Goal: Navigation & Orientation: Find specific page/section

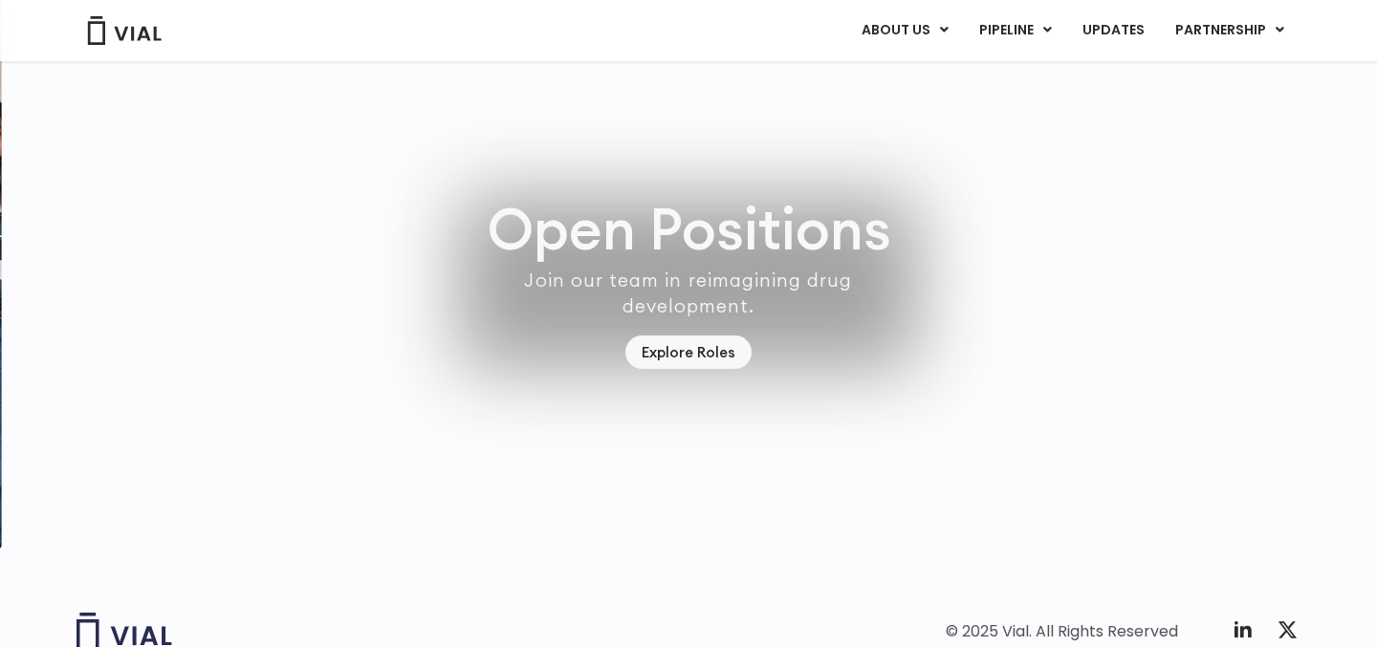
scroll to position [5556, 0]
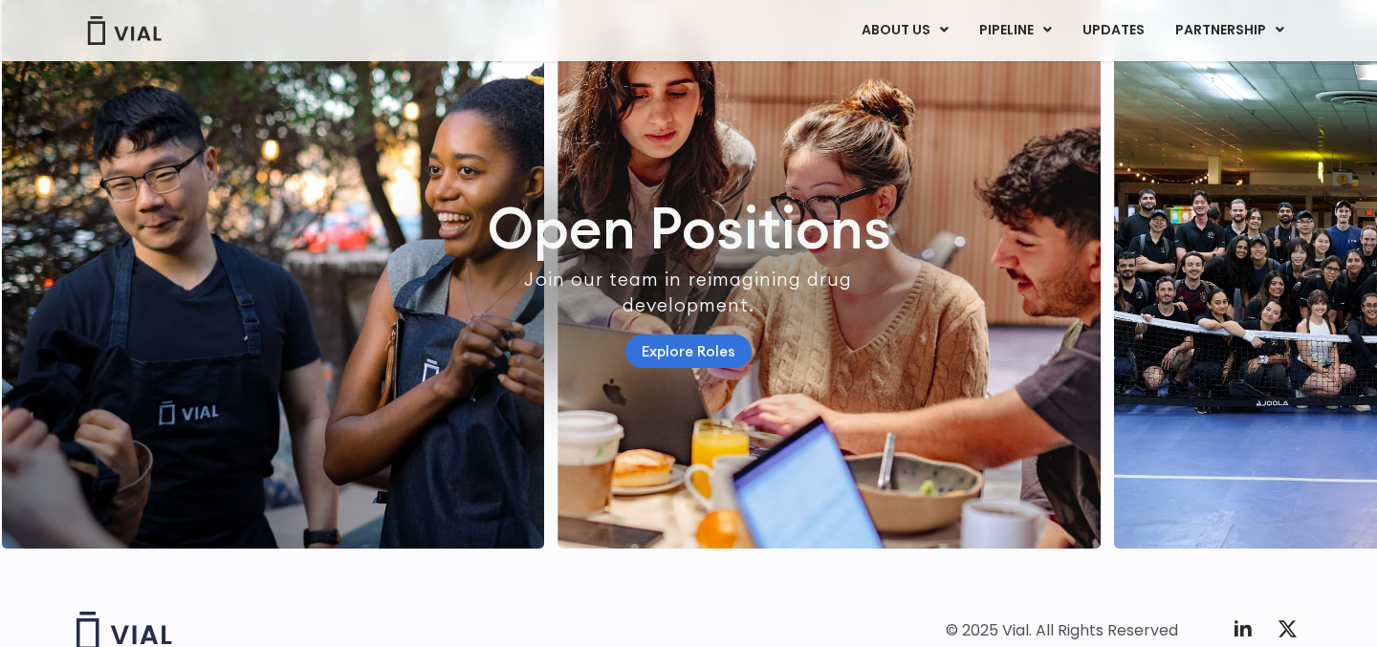
click at [708, 368] on link "Explore Roles" at bounding box center [688, 351] width 126 height 33
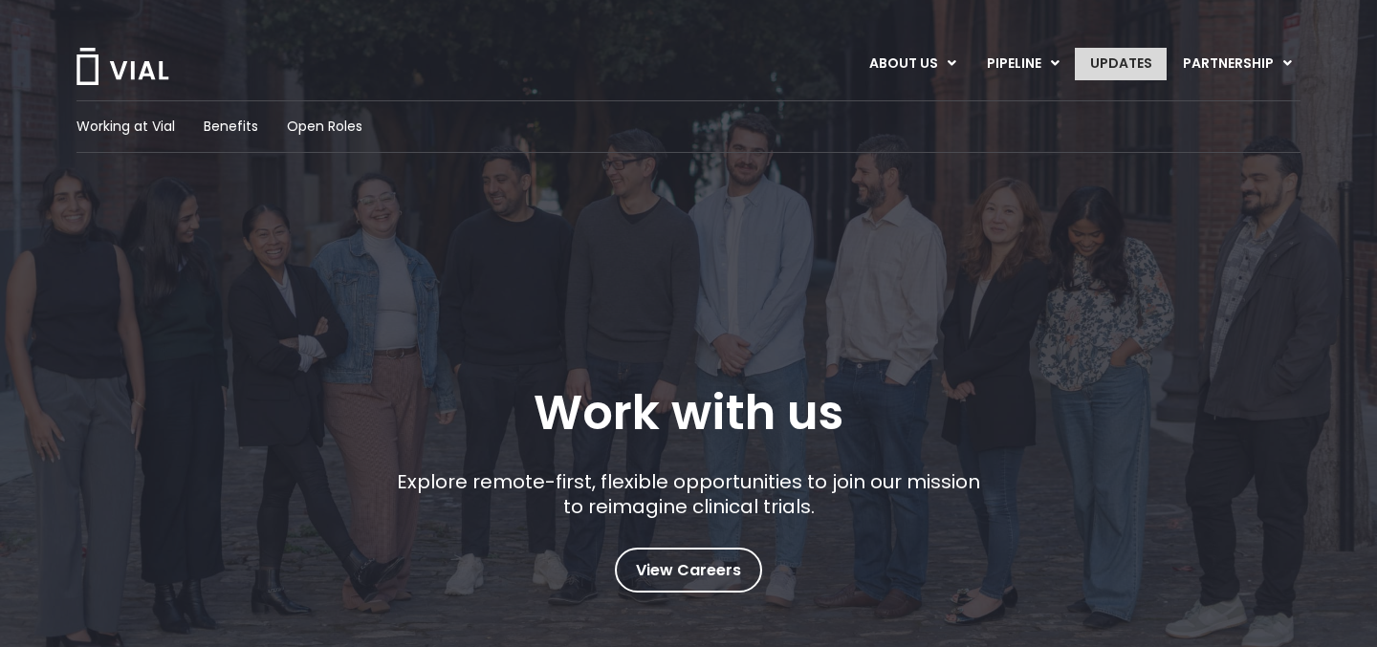
click at [1139, 69] on link "UPDATES" at bounding box center [1121, 64] width 92 height 33
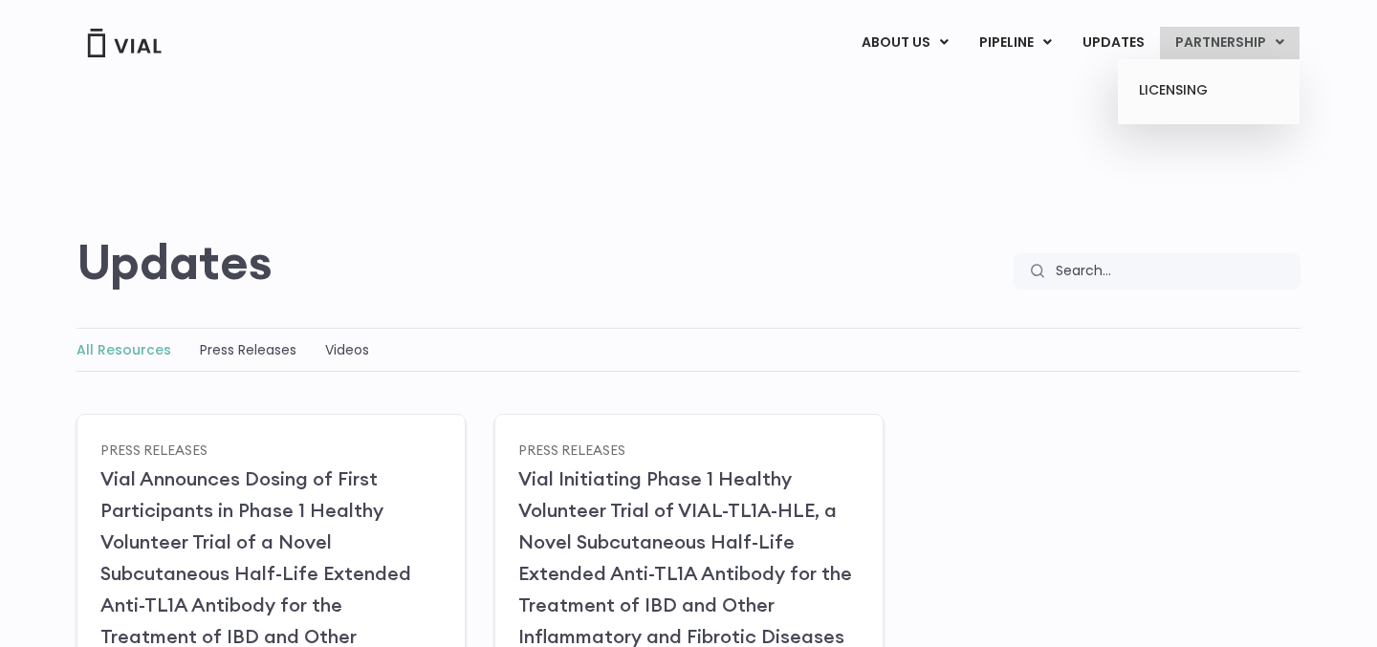
click at [1225, 53] on link "PARTNERSHIP" at bounding box center [1230, 43] width 140 height 33
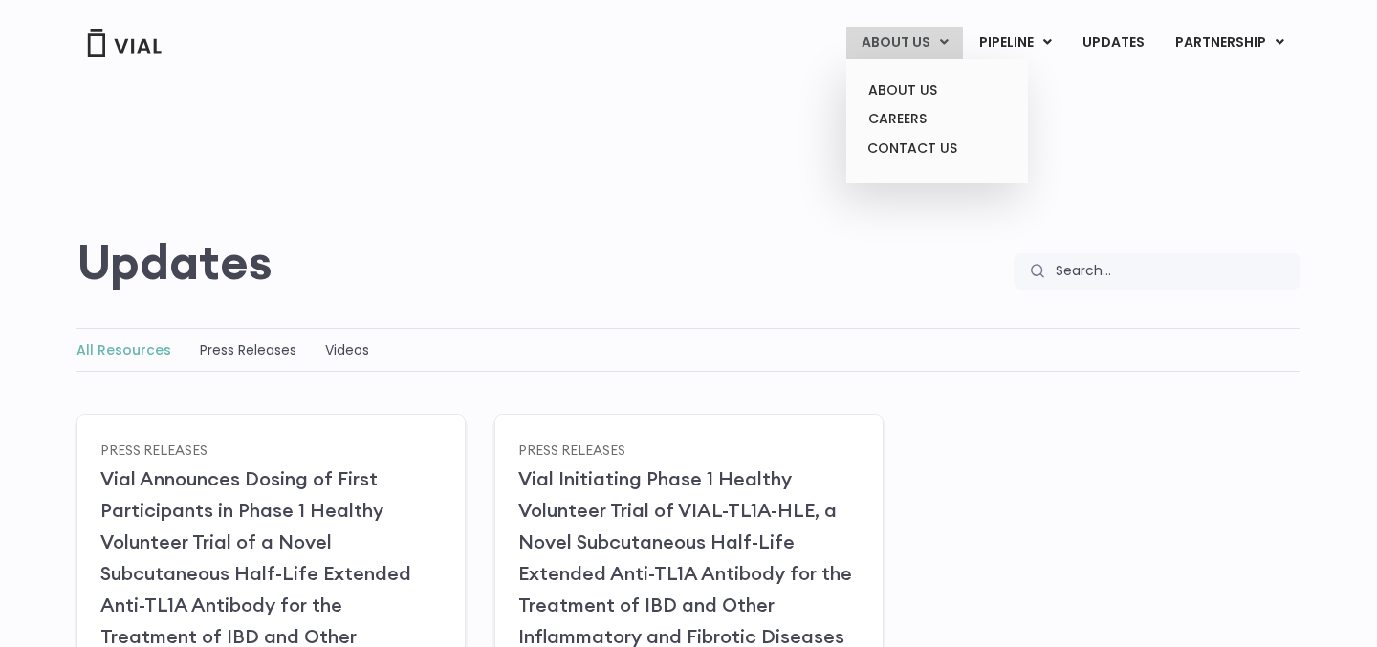
click at [949, 46] on icon at bounding box center [944, 41] width 9 height 13
click at [910, 94] on link "ABOUT US" at bounding box center [936, 91] width 167 height 30
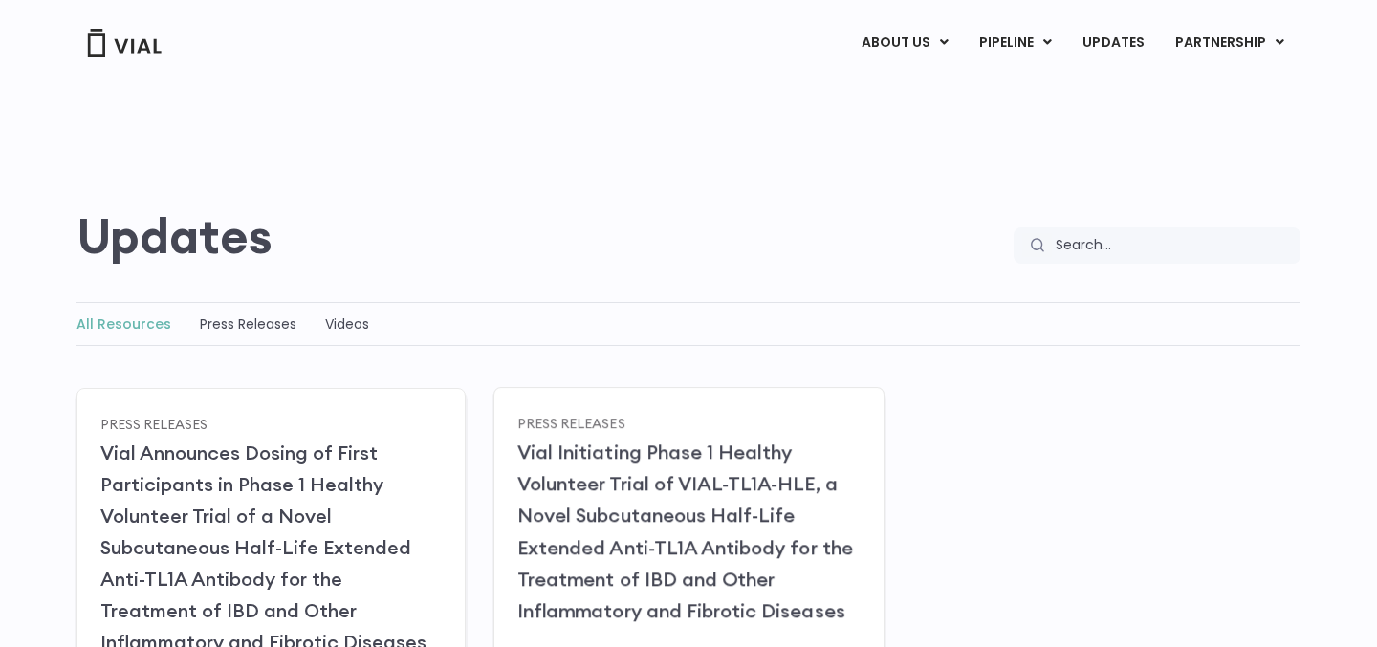
scroll to position [27, 0]
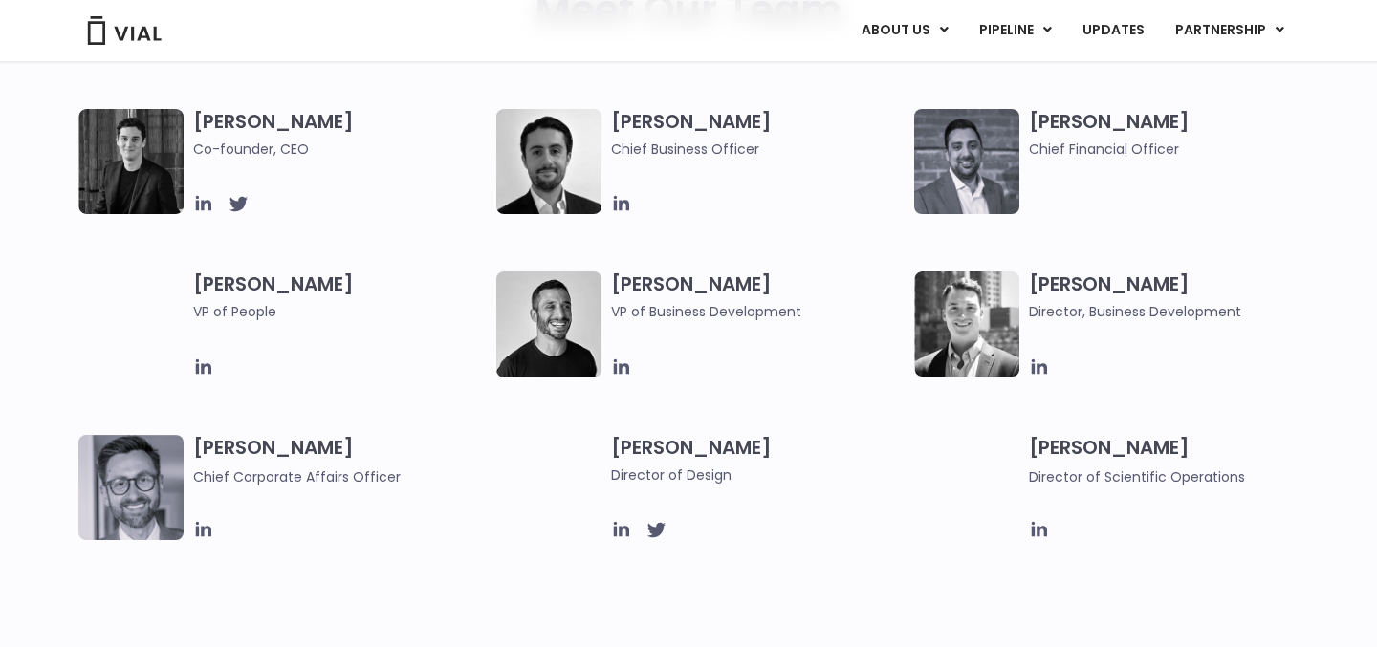
scroll to position [1008, 0]
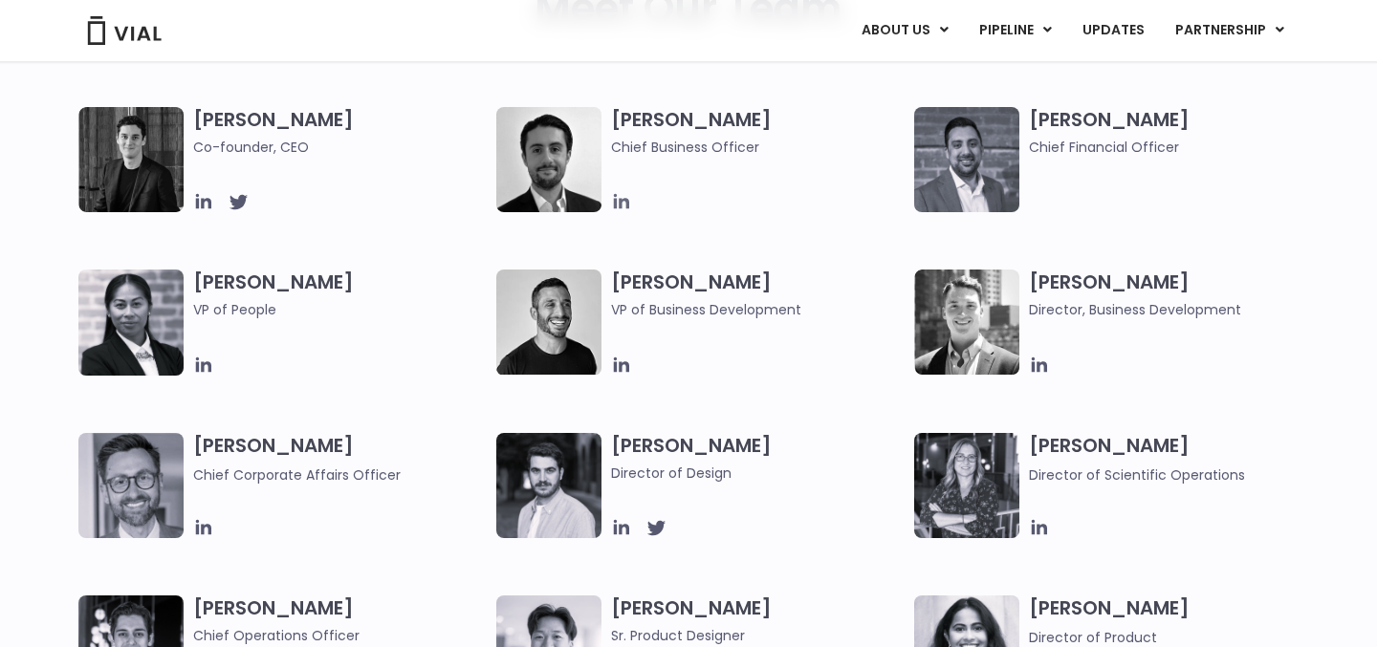
click at [618, 204] on icon at bounding box center [621, 201] width 21 height 21
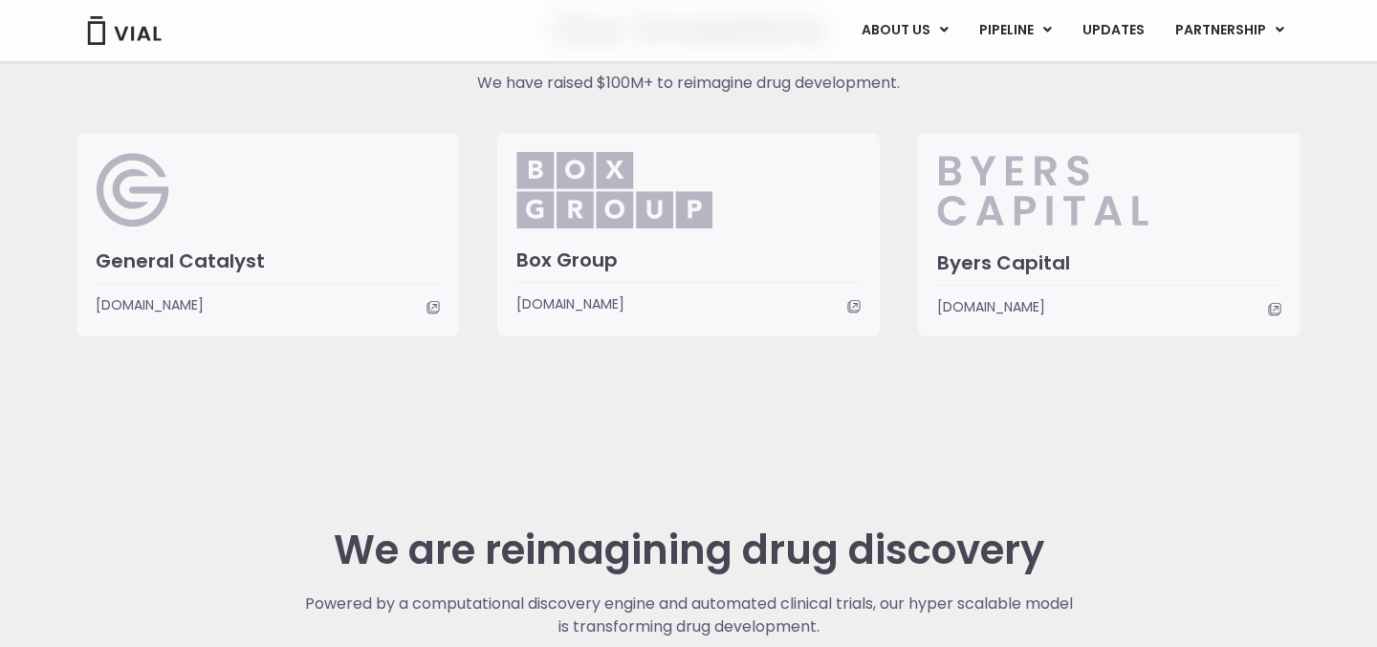
scroll to position [5120, 0]
